Goal: Transaction & Acquisition: Purchase product/service

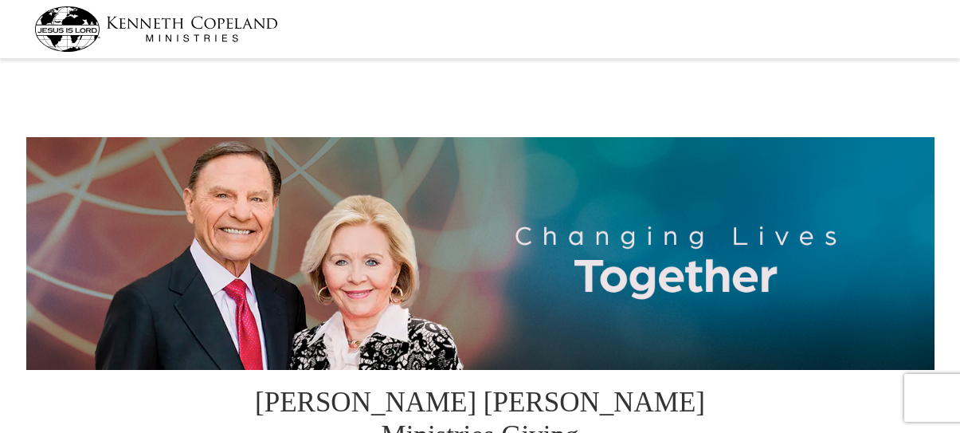
select select "NY"
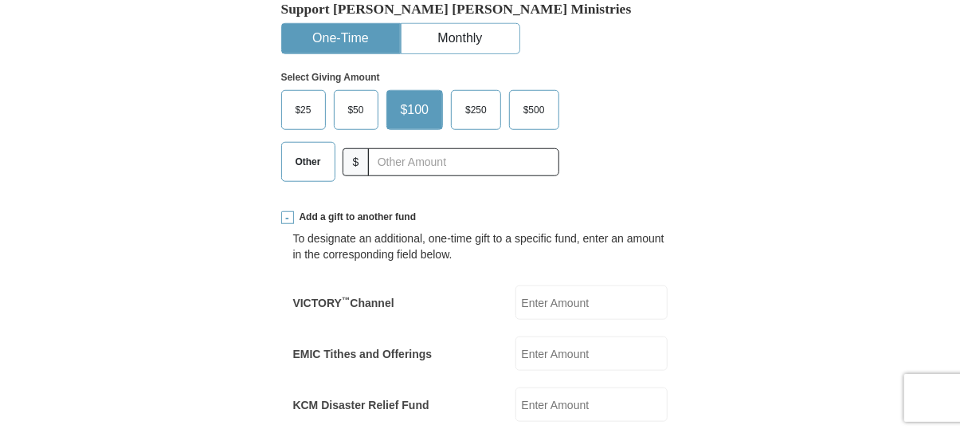
scroll to position [504, 0]
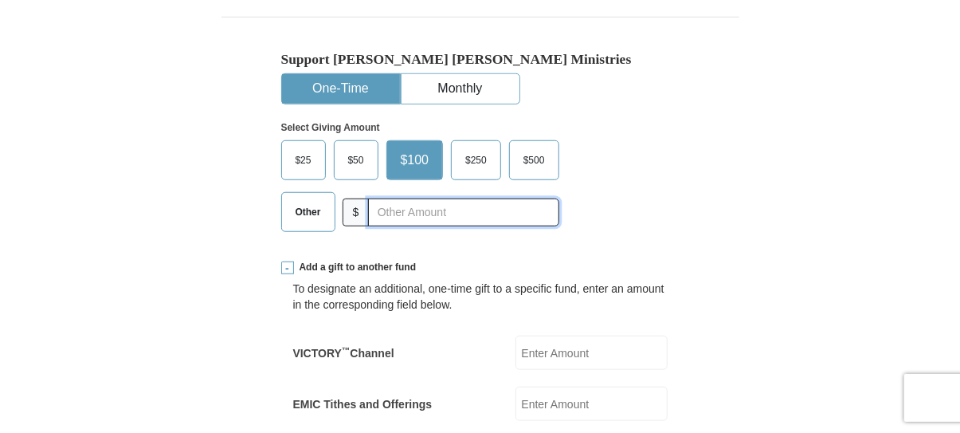
click at [425, 198] on input "text" at bounding box center [463, 212] width 190 height 28
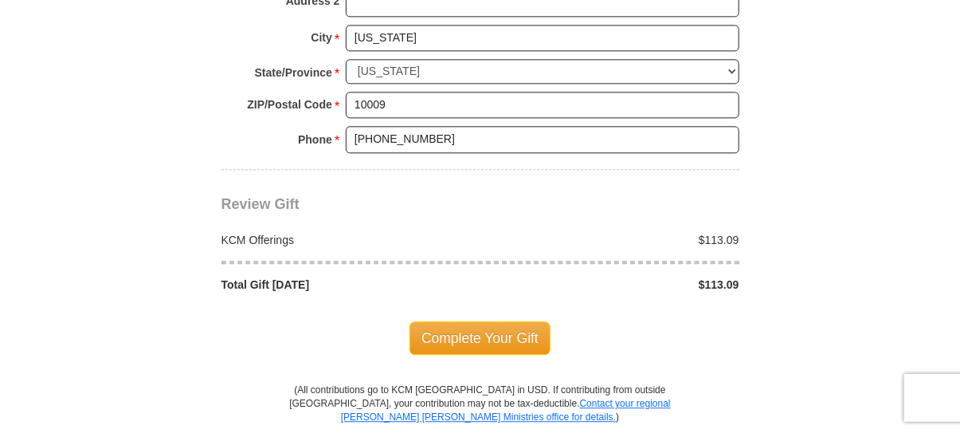
scroll to position [1740, 0]
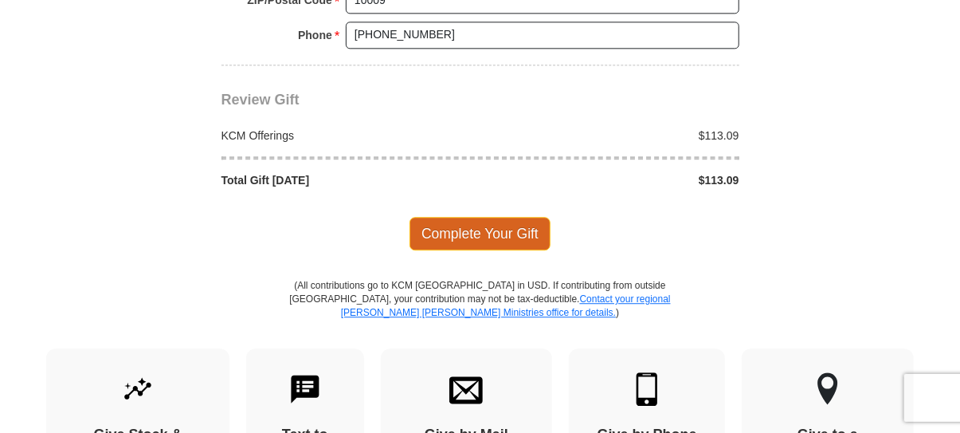
type input "113.09"
click at [515, 217] on span "Complete Your Gift" at bounding box center [479, 233] width 141 height 33
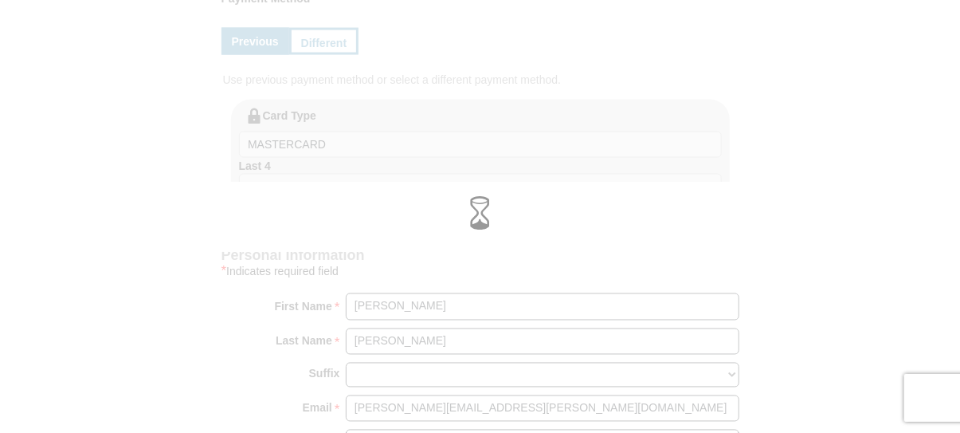
scroll to position [1122, 0]
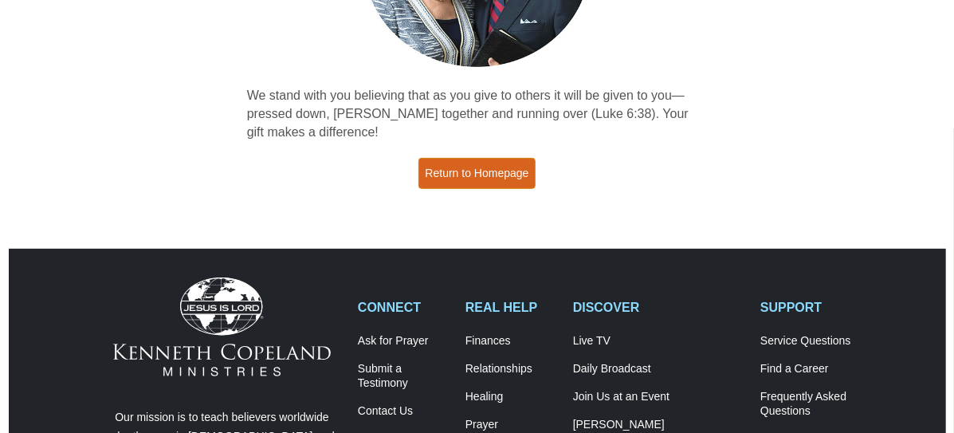
scroll to position [277, 0]
